Goal: Task Accomplishment & Management: Manage account settings

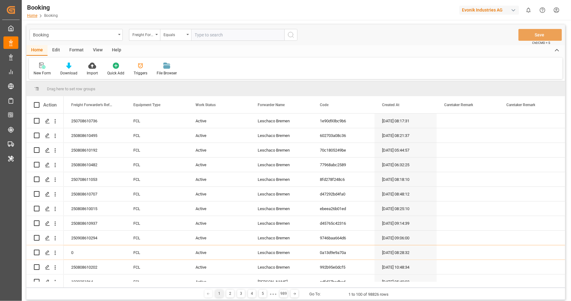
click at [35, 15] on link "Home" at bounding box center [32, 15] width 10 height 4
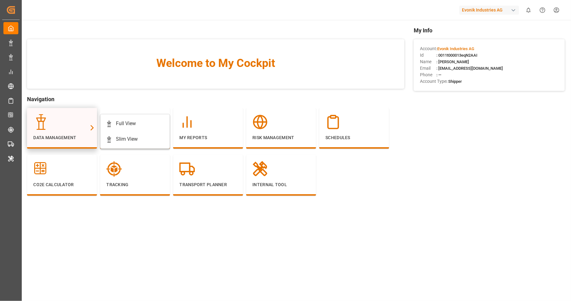
click at [53, 126] on div at bounding box center [62, 122] width 58 height 16
click at [113, 126] on div "Full View" at bounding box center [135, 123] width 58 height 7
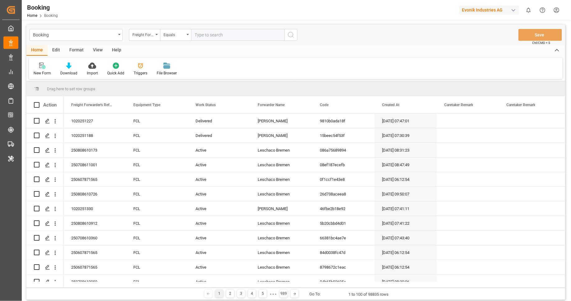
click at [77, 51] on div "Format" at bounding box center [77, 50] width 24 height 11
click at [41, 69] on div "Filter Rows" at bounding box center [43, 69] width 28 height 14
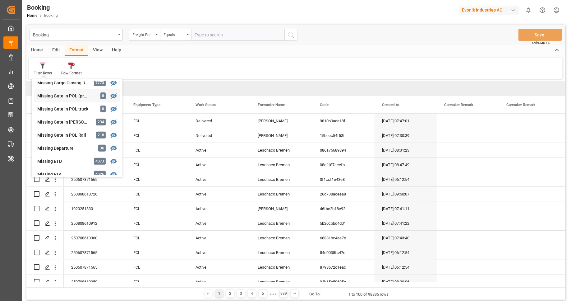
scroll to position [146, 0]
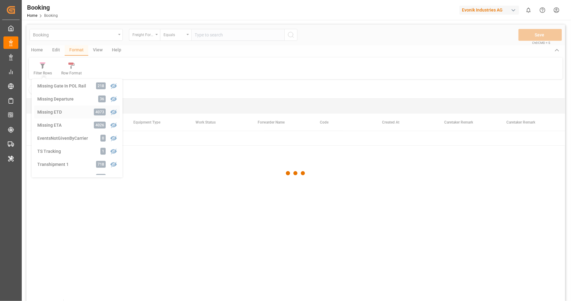
click at [76, 112] on div "Booking Freight Forwarder's Reference No. Equals Save Ctrl/CMD + S Home Edit Fo…" at bounding box center [295, 171] width 539 height 292
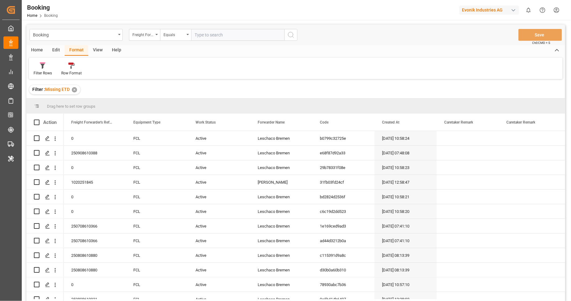
click at [75, 90] on div "✕" at bounding box center [74, 89] width 5 height 5
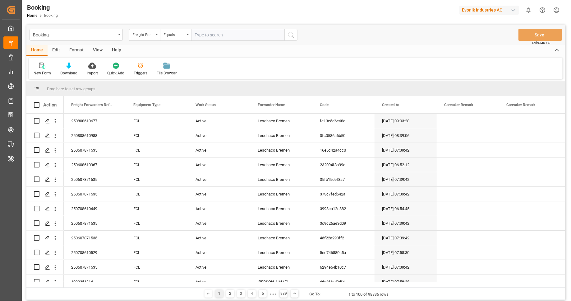
click at [70, 53] on div "Format" at bounding box center [77, 50] width 24 height 11
click at [40, 73] on div "Filter Rows" at bounding box center [43, 73] width 18 height 6
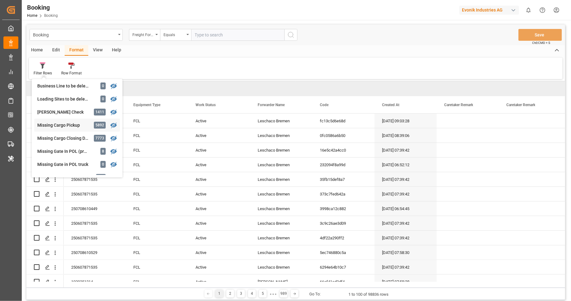
scroll to position [107, 0]
click at [67, 153] on div "Booking Freight Forwarder's Reference No. Equals Save Ctrl/CMD + S Home Edit Fo…" at bounding box center [295, 162] width 539 height 275
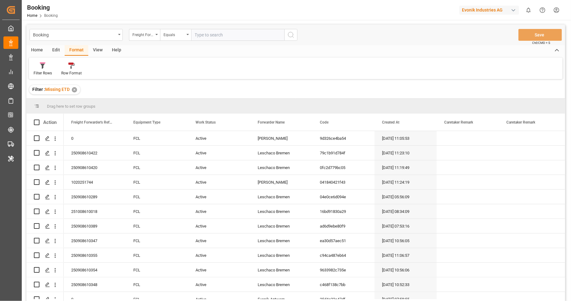
click at [75, 90] on div "✕" at bounding box center [74, 89] width 5 height 5
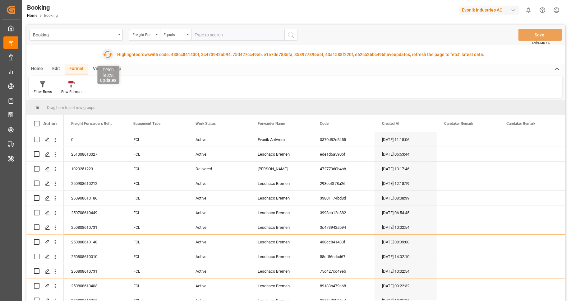
click at [110, 55] on icon "button" at bounding box center [108, 54] width 10 height 10
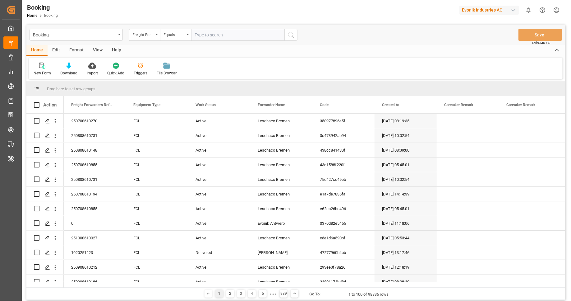
click at [58, 50] on div "Edit" at bounding box center [56, 50] width 17 height 11
click at [72, 51] on div "Format" at bounding box center [77, 50] width 24 height 11
click at [58, 52] on div "Edit" at bounding box center [56, 50] width 17 height 11
click at [194, 66] on icon at bounding box center [193, 65] width 9 height 6
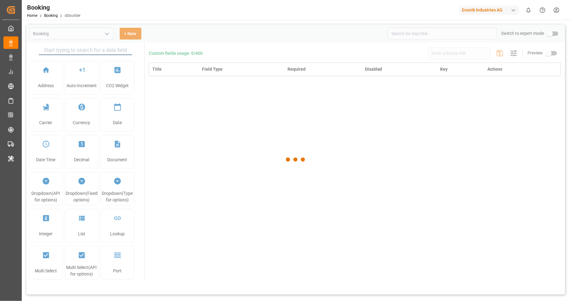
type input "Booking"
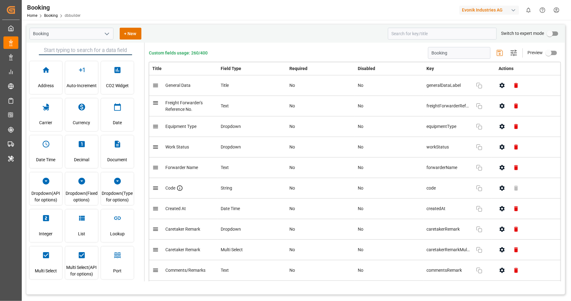
click at [558, 35] on input "primary checkbox" at bounding box center [549, 34] width 35 height 12
checkbox input "true"
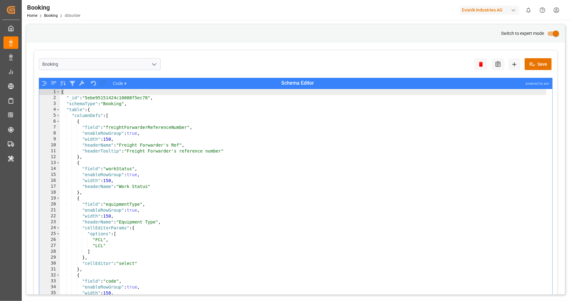
click at [371, 145] on div "{ "_id" : "5ebe95151424c10008f5ec78" , "schemaType" : "Booking" , "table" : { "…" at bounding box center [303, 205] width 486 height 232
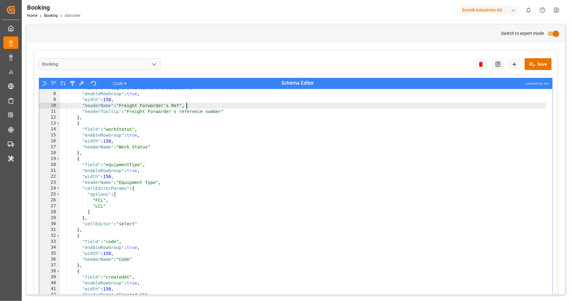
scroll to position [10, 0]
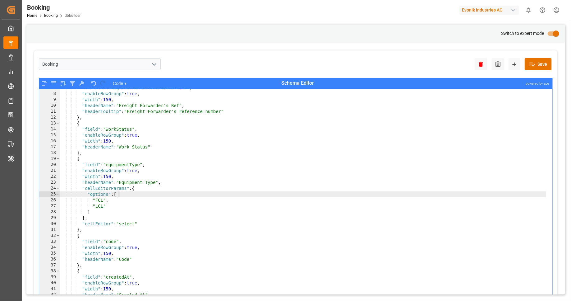
click at [284, 195] on div ""field" : "freightForwarderReferenceNumber" , "enableRowGroup" : true , "width"…" at bounding box center [303, 201] width 486 height 232
type textarea ""options": ["
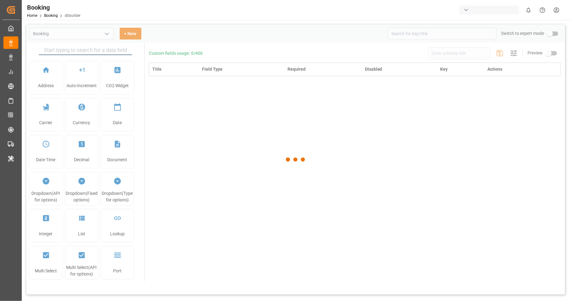
type input "Booking"
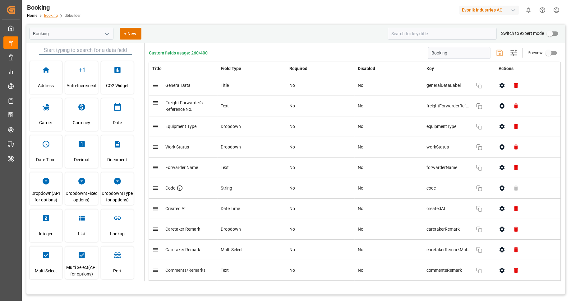
click at [55, 16] on link "Booking" at bounding box center [51, 15] width 14 height 4
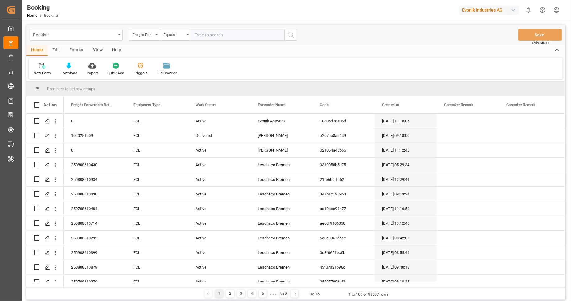
click at [70, 48] on div "Format" at bounding box center [77, 50] width 24 height 11
click at [39, 70] on div "Filter Rows" at bounding box center [43, 69] width 28 height 14
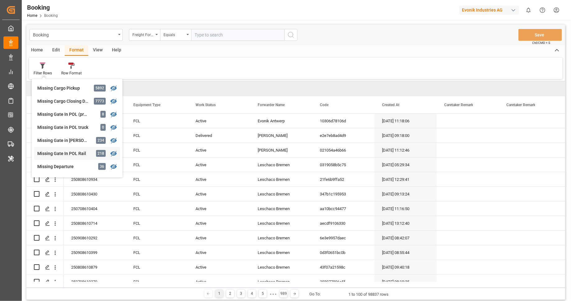
scroll to position [156, 0]
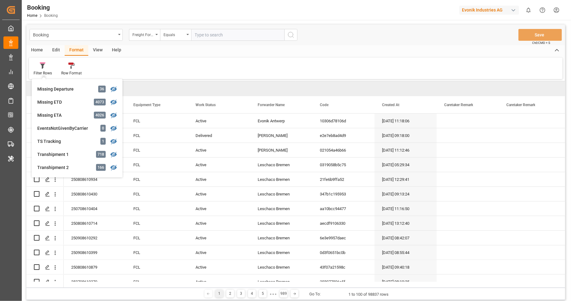
click at [171, 71] on div "Filter Rows GHM Tracking 2437 Karl gross 0 Evonik3rdParty 0 Business Line to be…" at bounding box center [296, 68] width 534 height 21
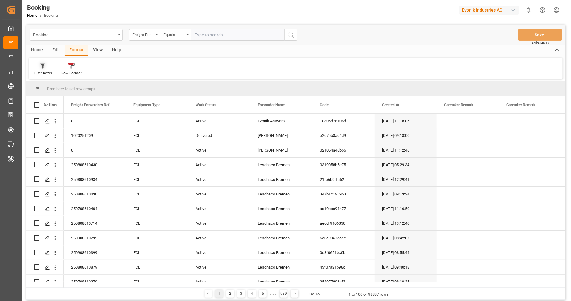
click at [46, 65] on div at bounding box center [43, 65] width 18 height 7
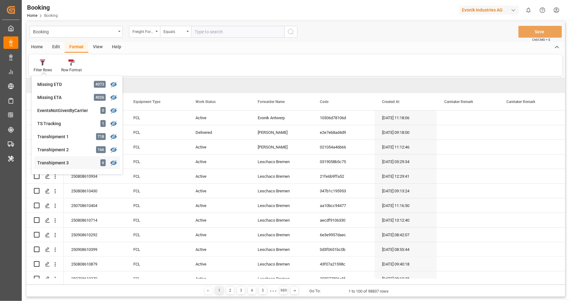
scroll to position [129, 0]
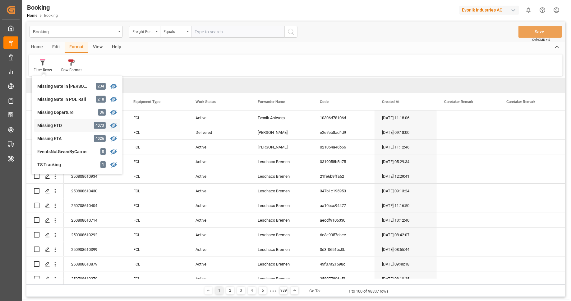
click at [76, 122] on div "Booking Freight Forwarder's Reference No. Equals Save Ctrl/CMD + S Home Edit Fo…" at bounding box center [295, 158] width 539 height 275
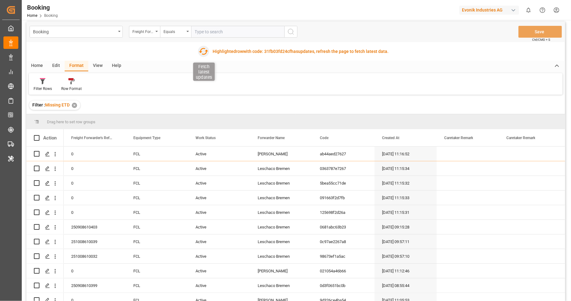
click at [200, 52] on icon "button" at bounding box center [203, 51] width 9 height 7
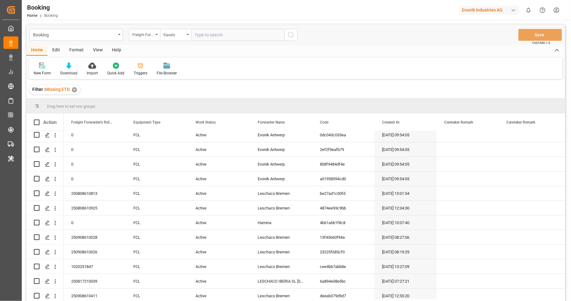
scroll to position [1114, 0]
click at [71, 53] on div "Format" at bounding box center [77, 50] width 24 height 11
click at [23, 70] on main "Booking Freight Forwarder's Reference No. Equals Save Ctrl/CMD + S Home Edit Fo…" at bounding box center [296, 171] width 548 height 292
click at [76, 89] on div "✕" at bounding box center [74, 89] width 5 height 5
